Goal: Information Seeking & Learning: Find specific fact

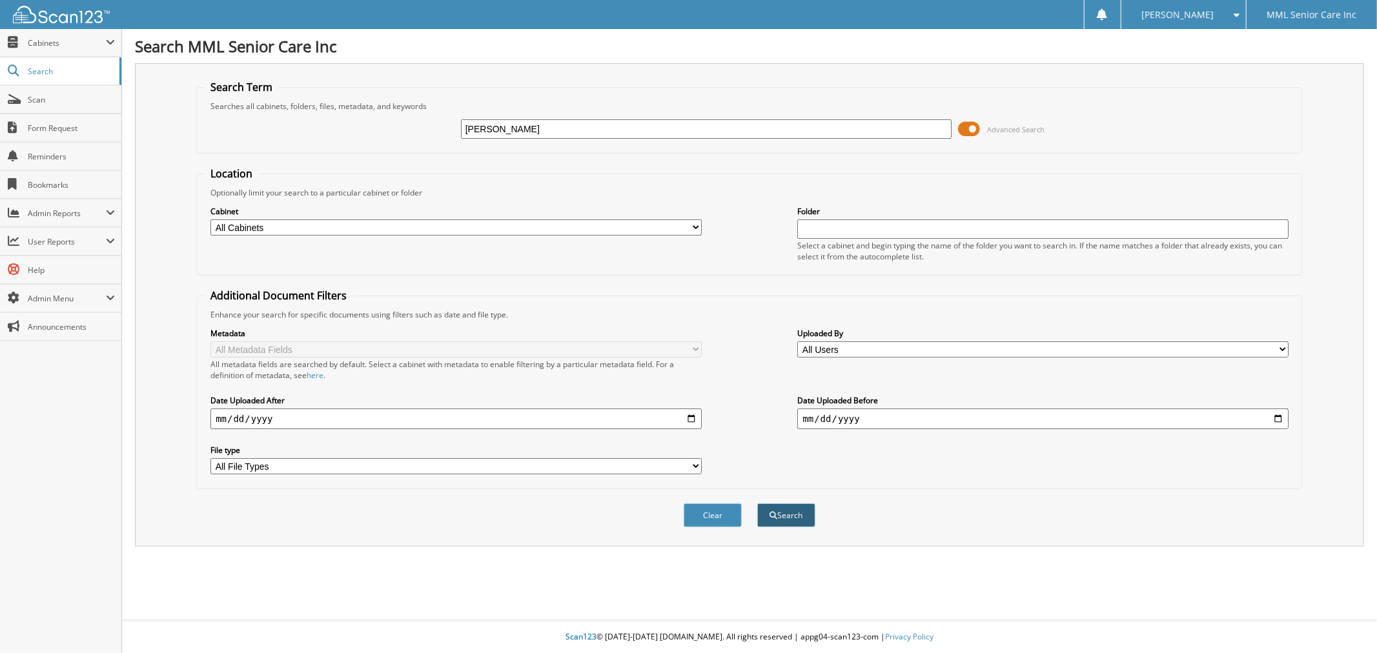
type input "[PERSON_NAME]"
click at [795, 511] on button "Search" at bounding box center [786, 515] width 58 height 24
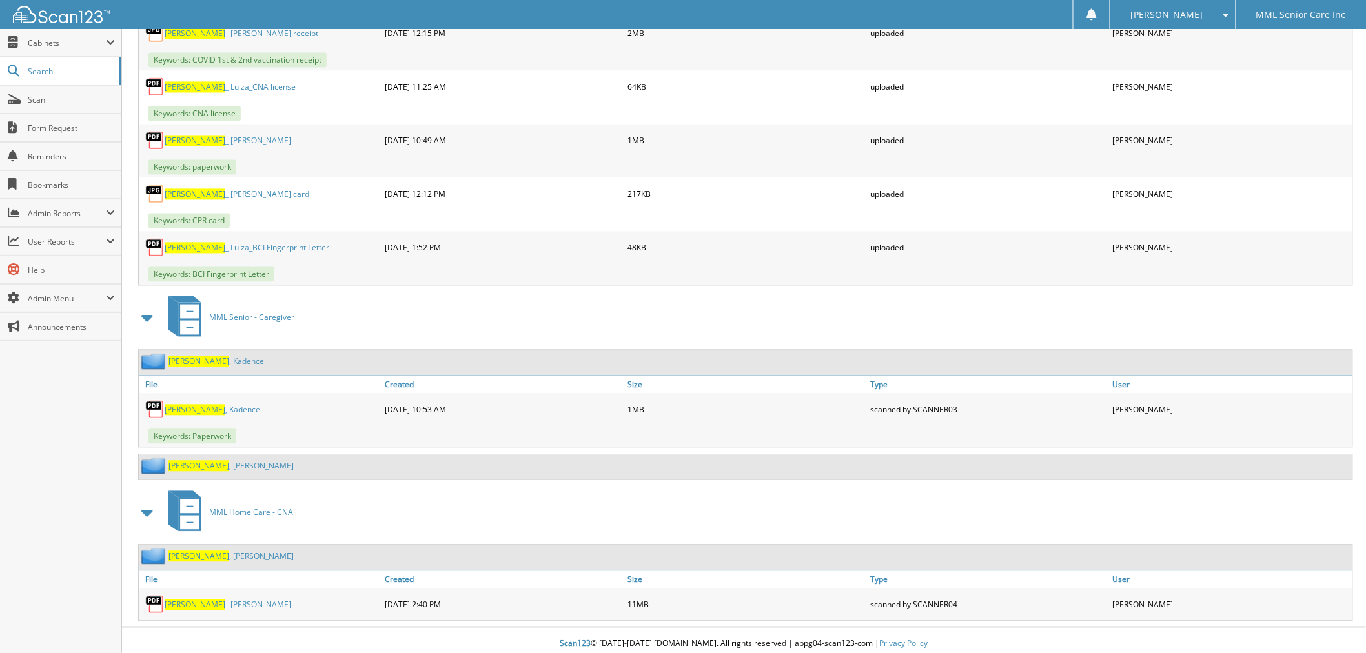
scroll to position [1007, 0]
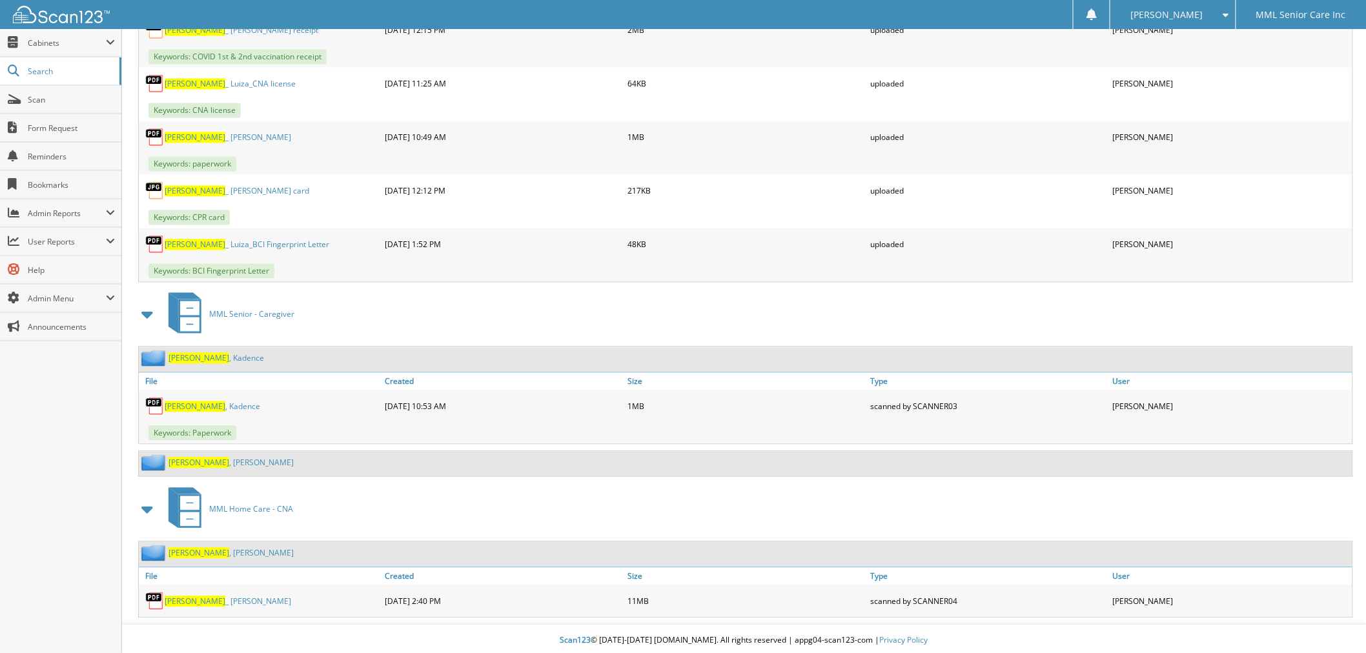
click at [190, 555] on link "[PERSON_NAME]" at bounding box center [230, 553] width 125 height 11
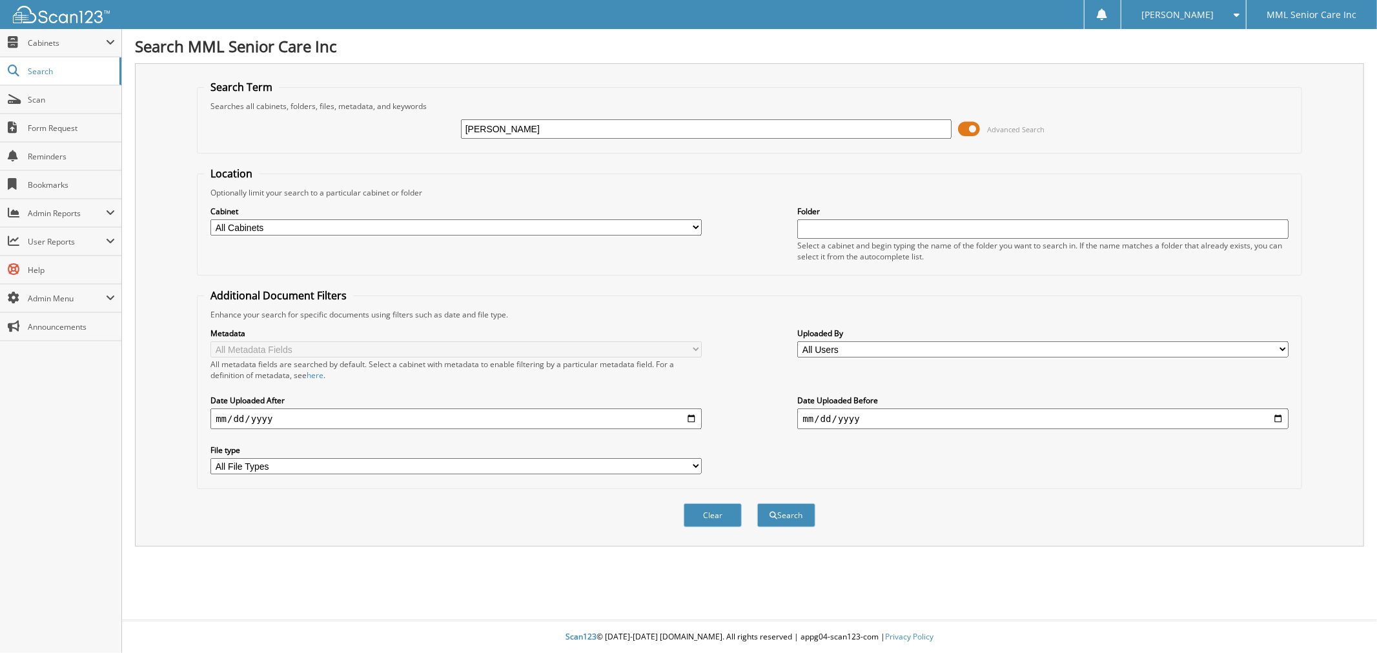
type input "[PERSON_NAME]"
click at [757, 503] on button "Search" at bounding box center [786, 515] width 58 height 24
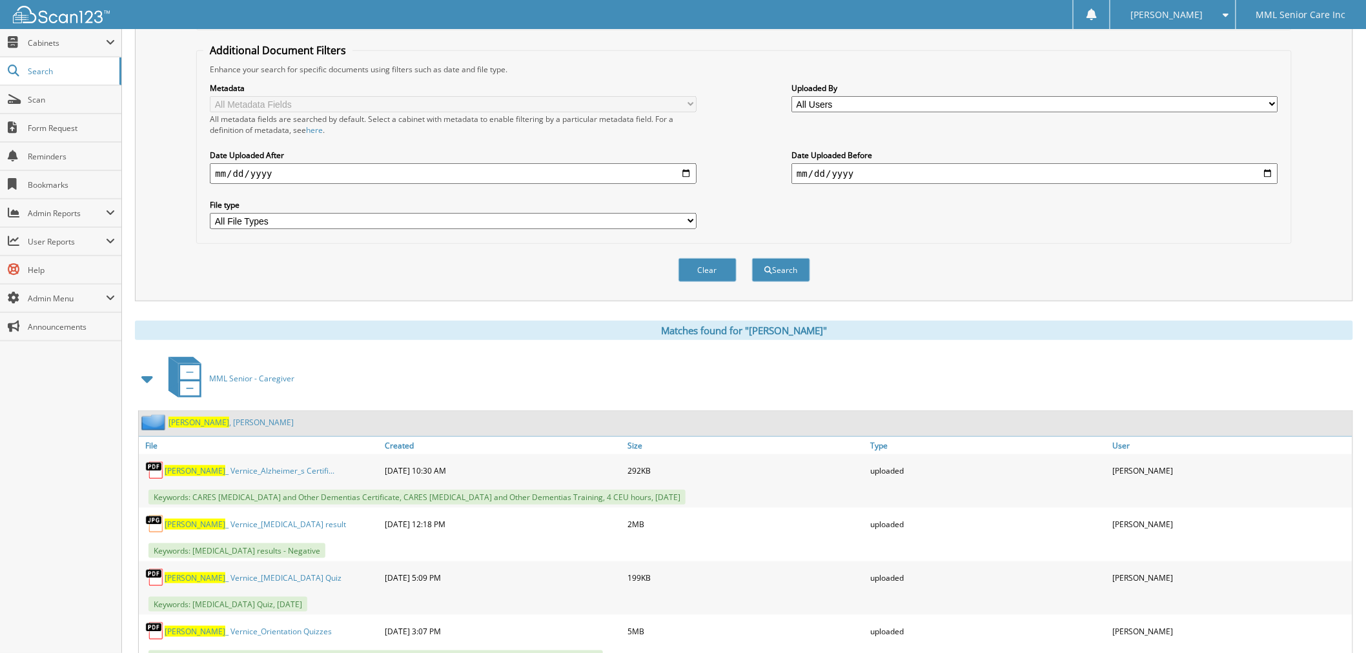
scroll to position [287, 0]
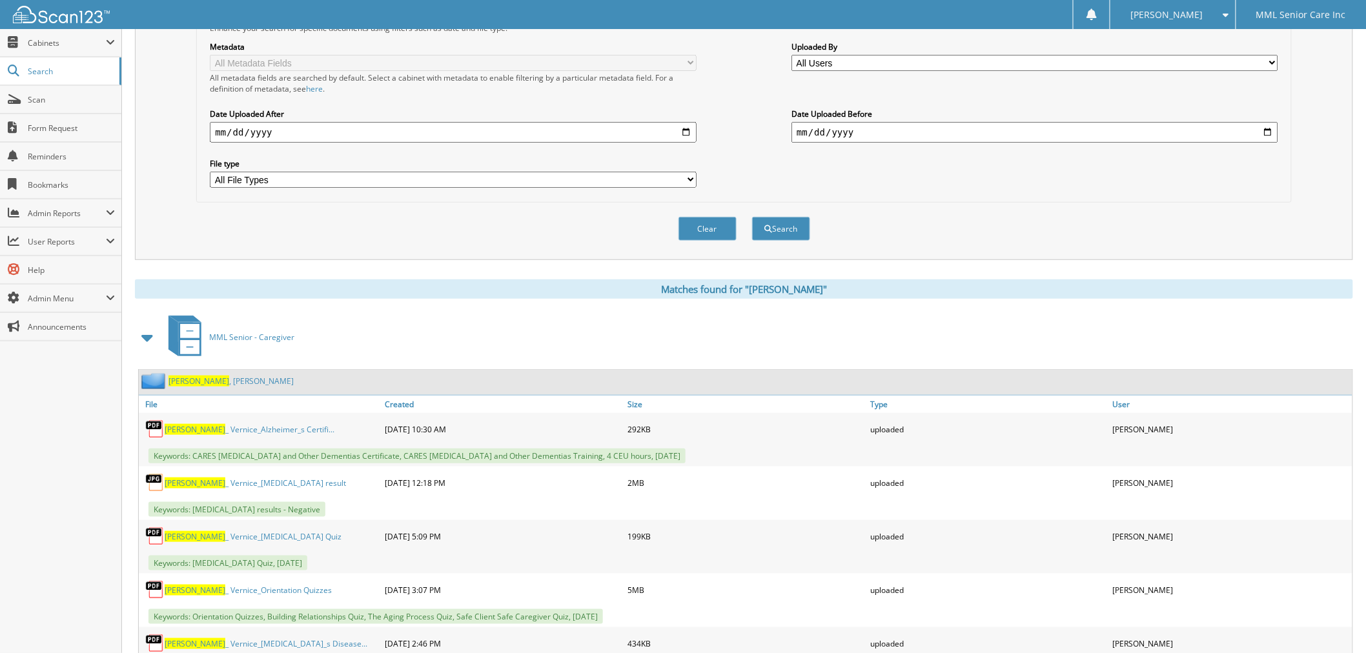
click at [237, 319] on link "MML Senior - Caregiver" at bounding box center [228, 337] width 134 height 51
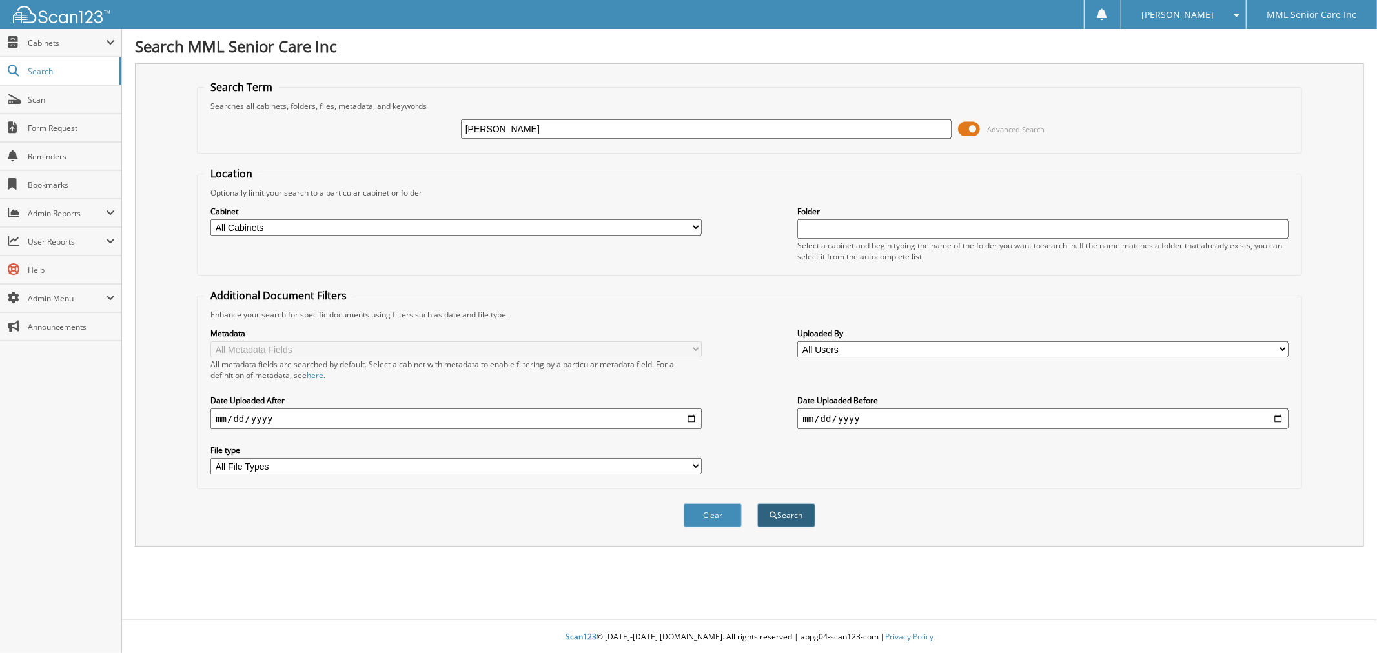
type input "[PERSON_NAME]"
click at [801, 504] on button "Search" at bounding box center [786, 515] width 58 height 24
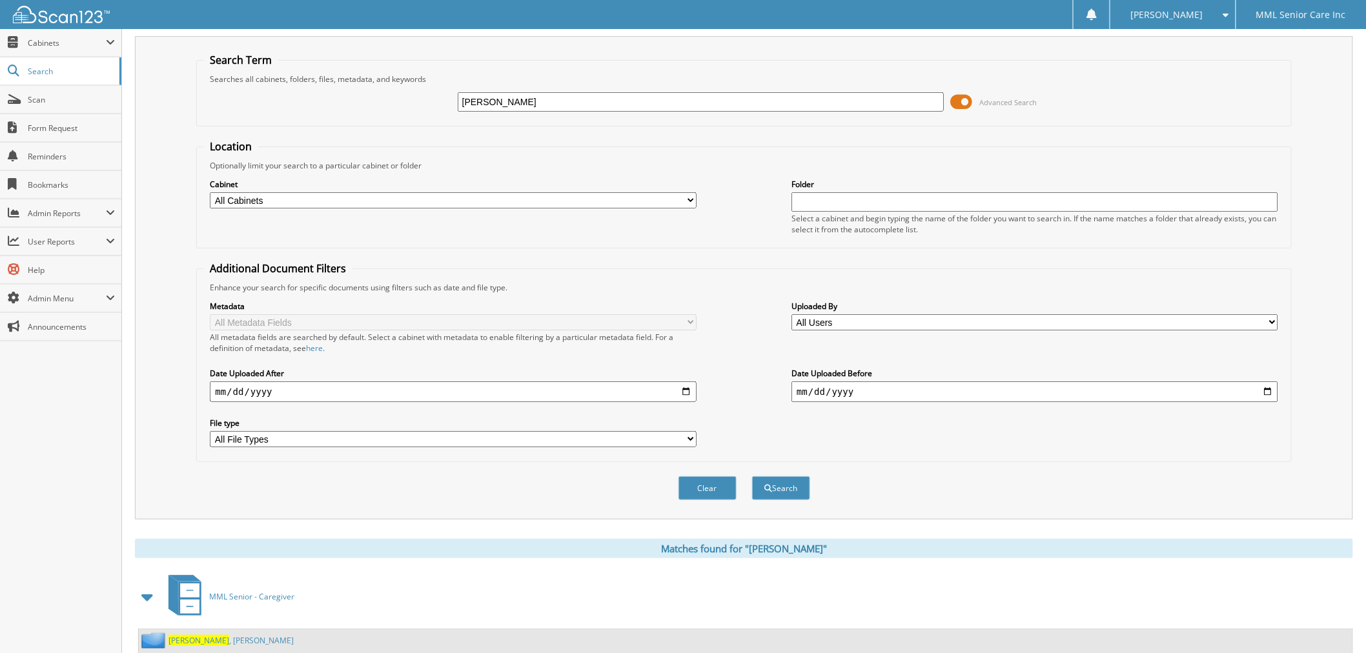
scroll to position [72, 0]
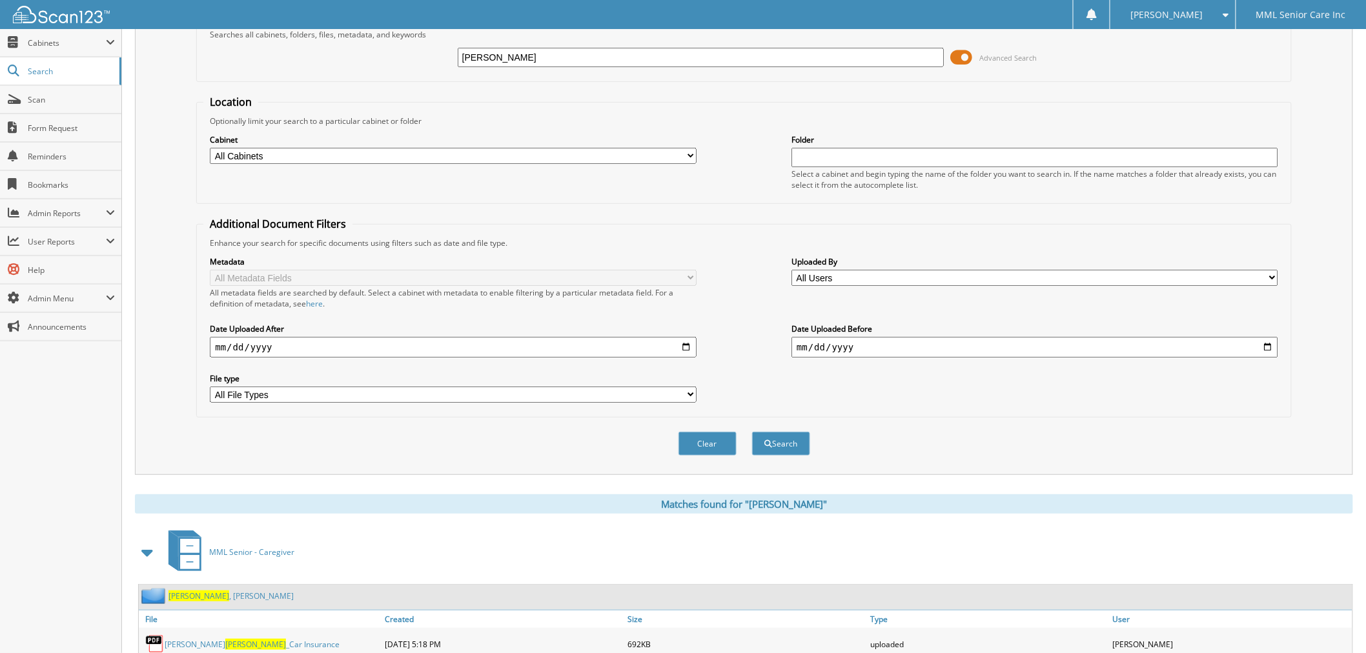
click at [190, 591] on span "McVeigh" at bounding box center [198, 596] width 61 height 11
